Goal: Obtain resource: Download file/media

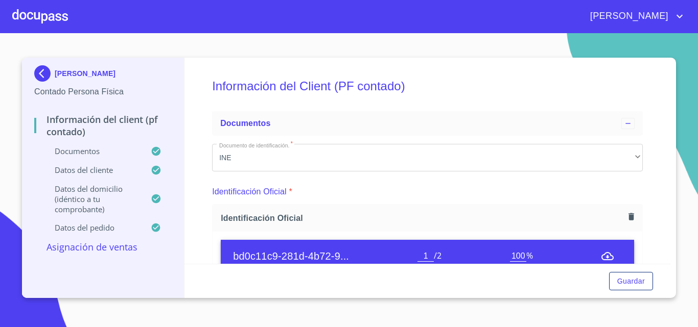
click at [42, 73] on img at bounding box center [44, 73] width 20 height 16
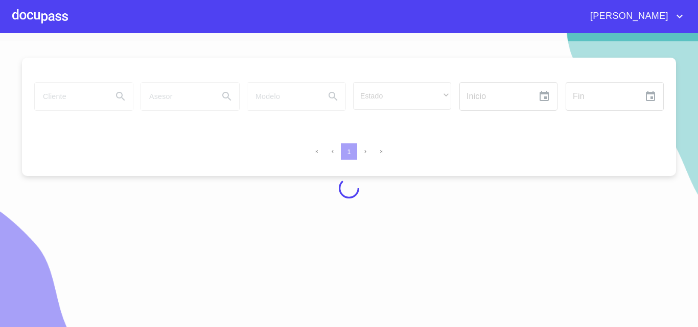
click at [47, 16] on div at bounding box center [40, 16] width 56 height 33
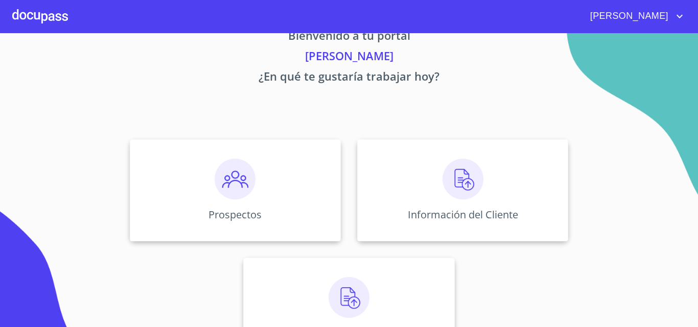
scroll to position [51, 0]
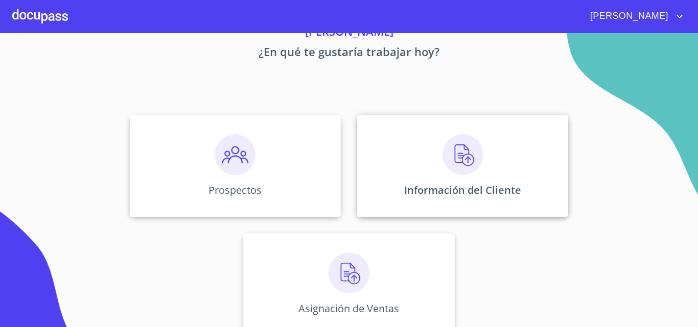
click at [389, 159] on div "Información del Cliente" at bounding box center [462, 166] width 211 height 102
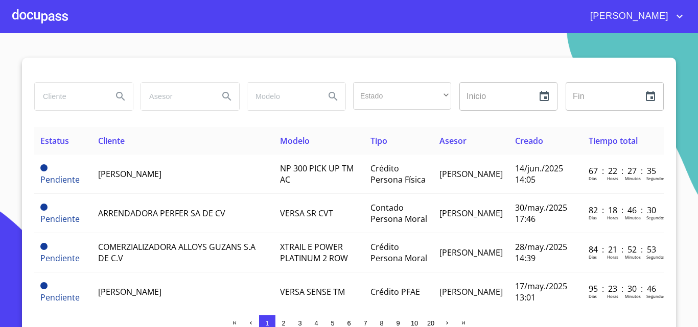
click at [89, 103] on input "search" at bounding box center [69, 97] width 69 height 28
type input "asse"
click at [127, 94] on button "Search" at bounding box center [120, 96] width 25 height 25
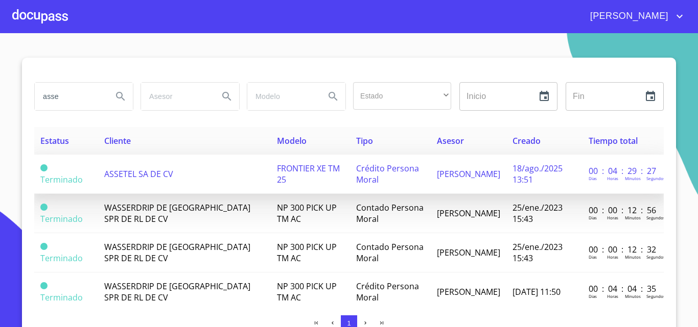
click at [134, 178] on span "ASSETEL SA DE CV" at bounding box center [138, 174] width 69 height 11
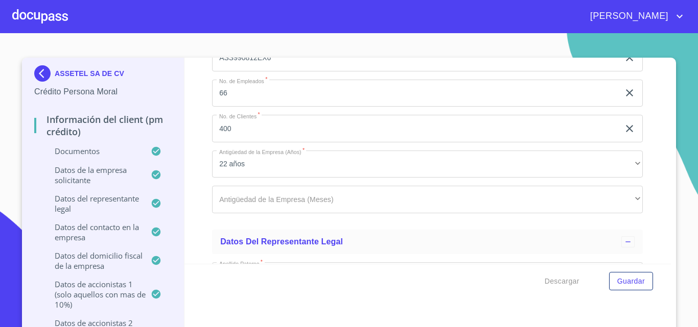
scroll to position [8135, 0]
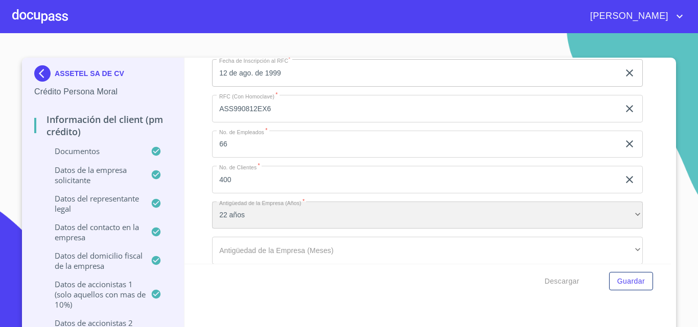
click at [259, 215] on div "22 años" at bounding box center [427, 216] width 431 height 28
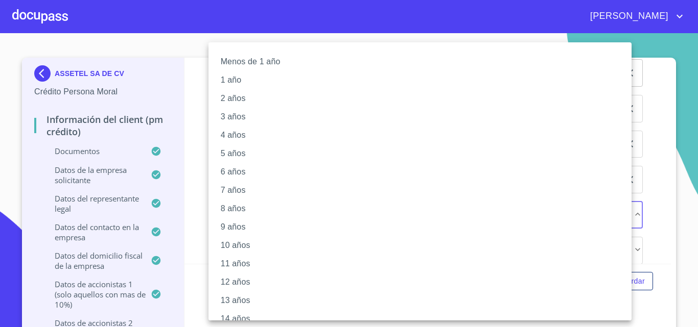
scroll to position [285, 0]
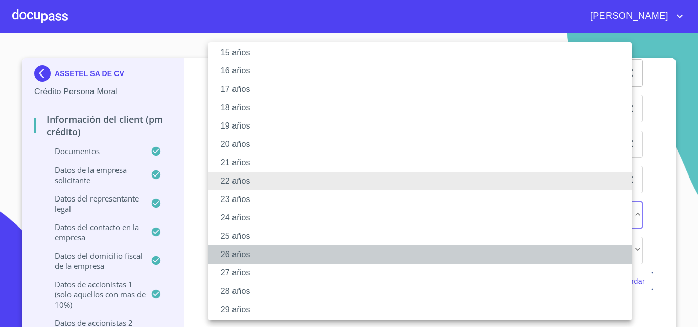
click at [253, 255] on li "26 años" at bounding box center [423, 255] width 431 height 18
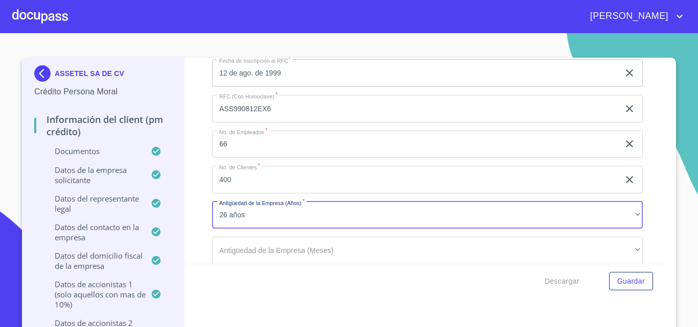
click at [192, 213] on div "Información del Client (PM crédito) Documentos Documento de identificación repr…" at bounding box center [427, 161] width 487 height 206
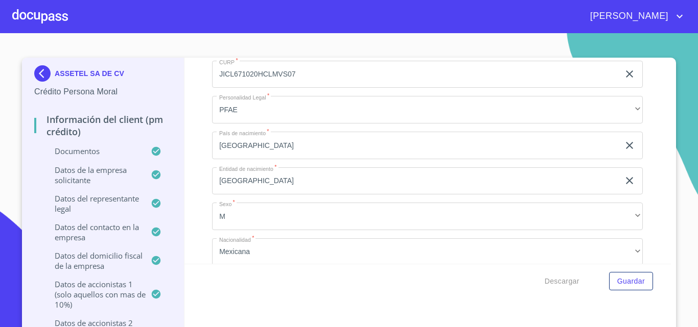
scroll to position [11966, 0]
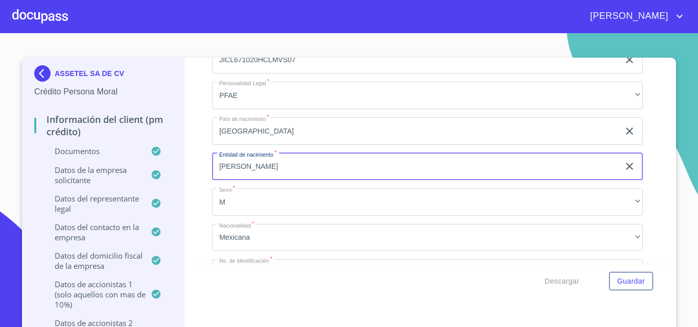
type input "J"
type input "[GEOGRAPHIC_DATA]"
click at [197, 176] on div "Información del Client (PM crédito) Documentos Documento de identificación repr…" at bounding box center [427, 161] width 487 height 206
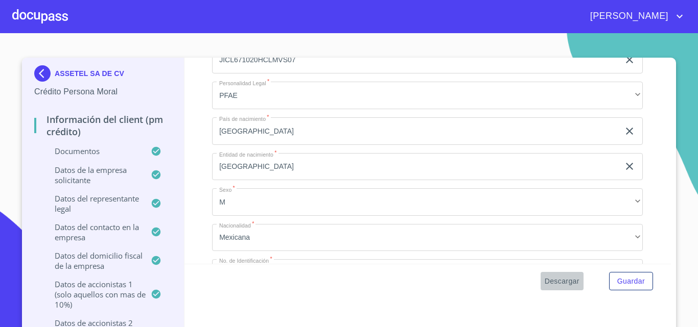
click at [547, 283] on span "Descargar" at bounding box center [562, 281] width 35 height 13
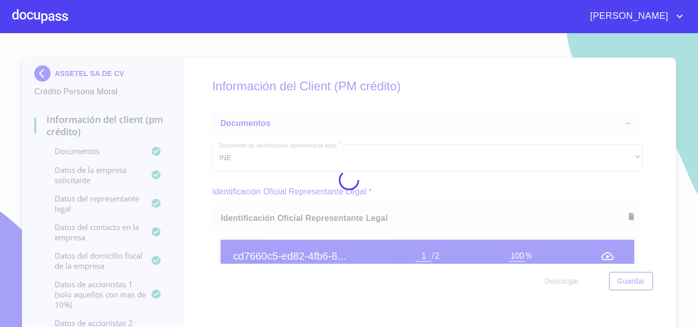
scroll to position [11966, 0]
